Goal: Transaction & Acquisition: Book appointment/travel/reservation

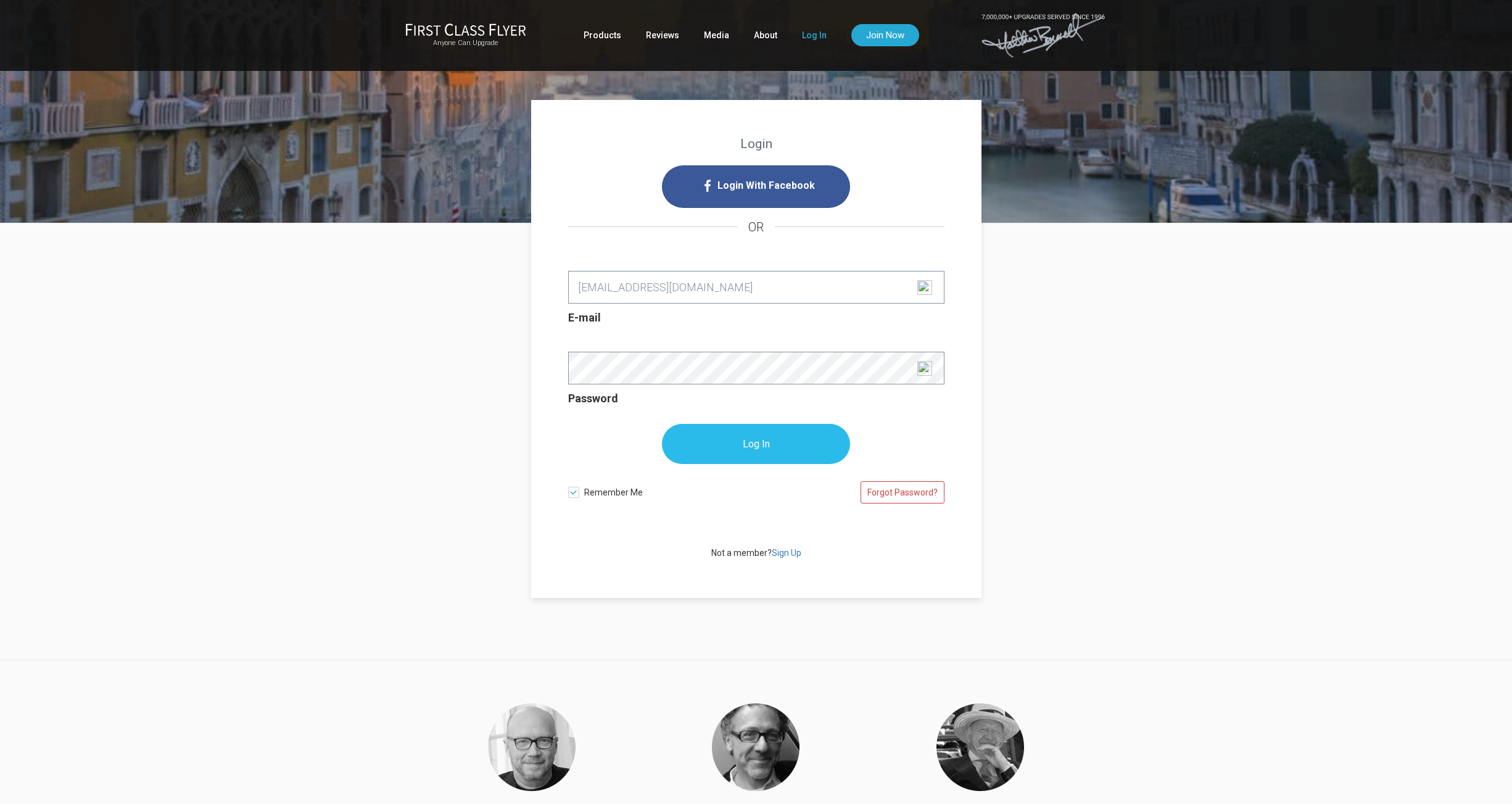
click at [740, 429] on input "Log In" at bounding box center [756, 444] width 188 height 40
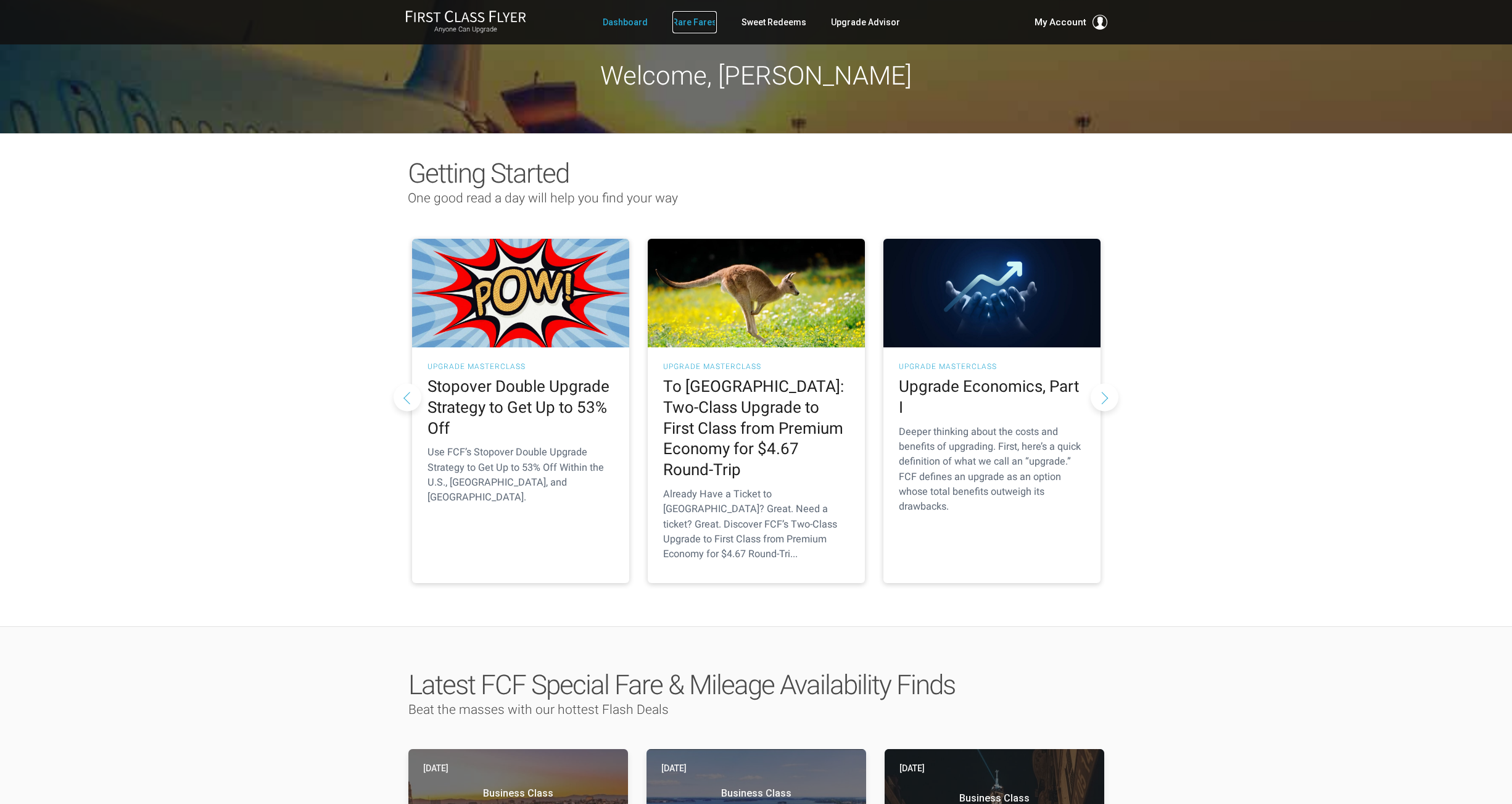
click at [696, 26] on link "Rare Fares" at bounding box center [695, 22] width 45 height 22
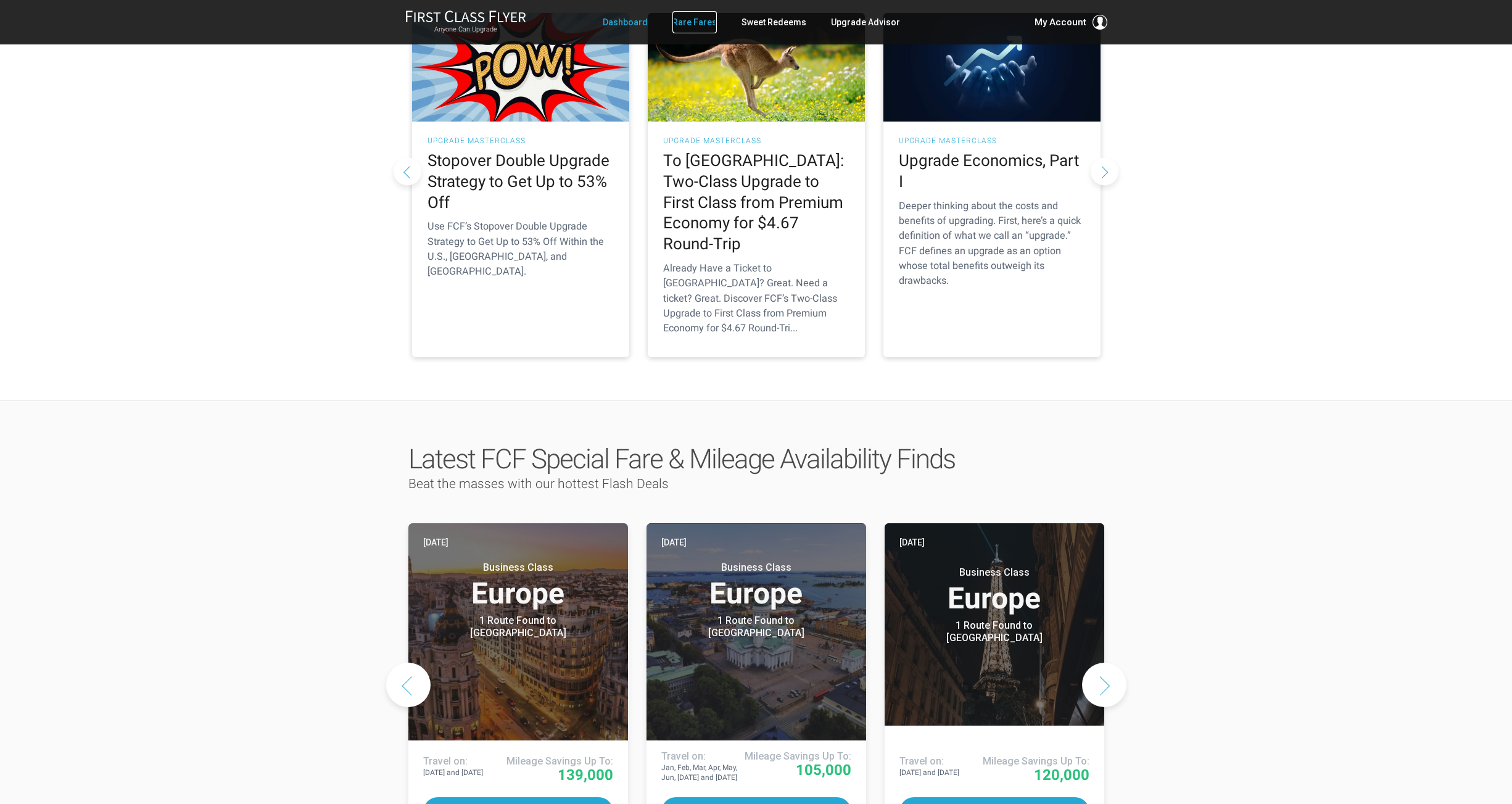
scroll to position [407, 0]
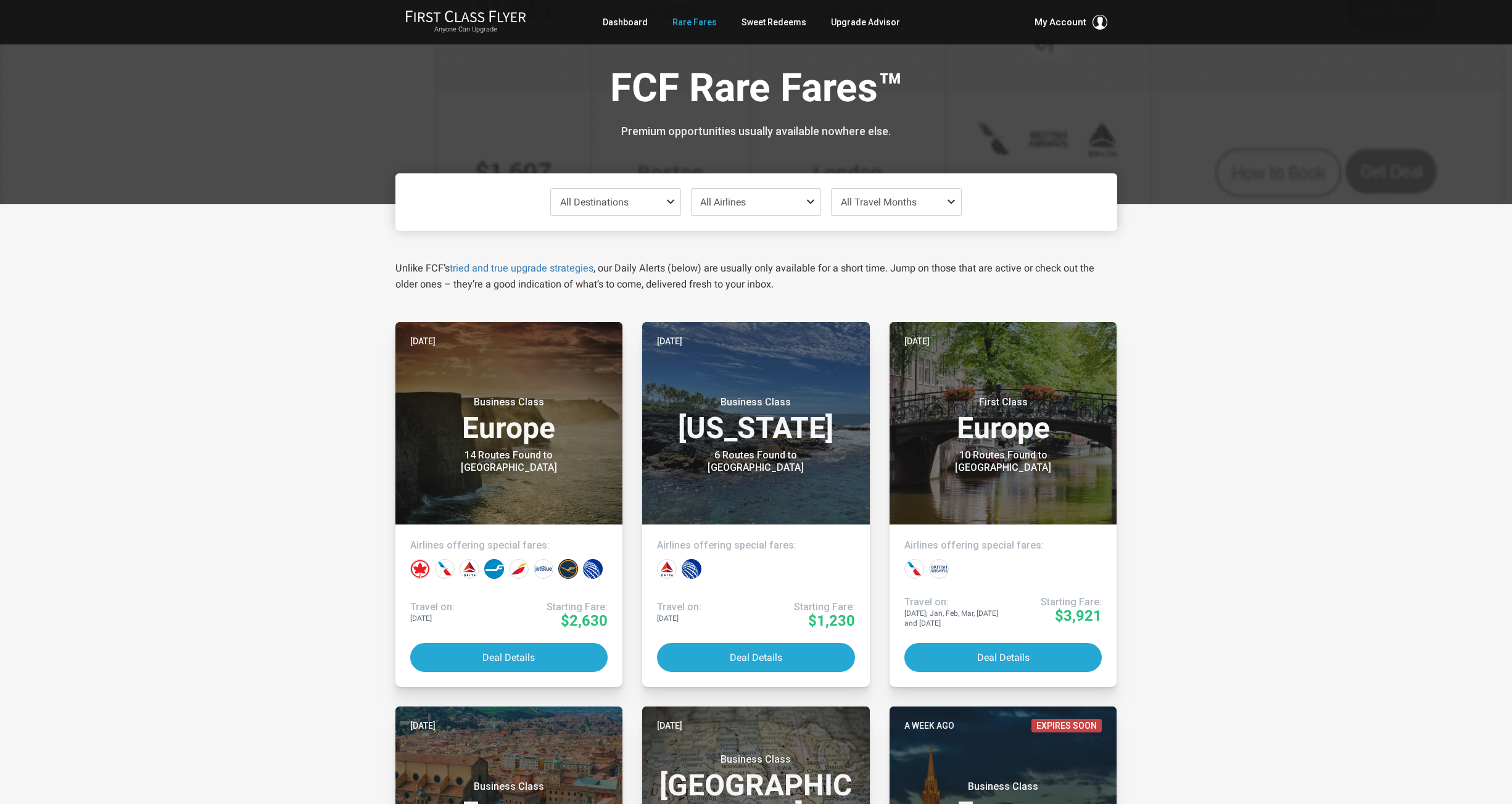
click at [902, 206] on span "All Travel Months" at bounding box center [878, 202] width 76 height 12
click at [899, 310] on span "Apr" at bounding box center [896, 311] width 14 height 10
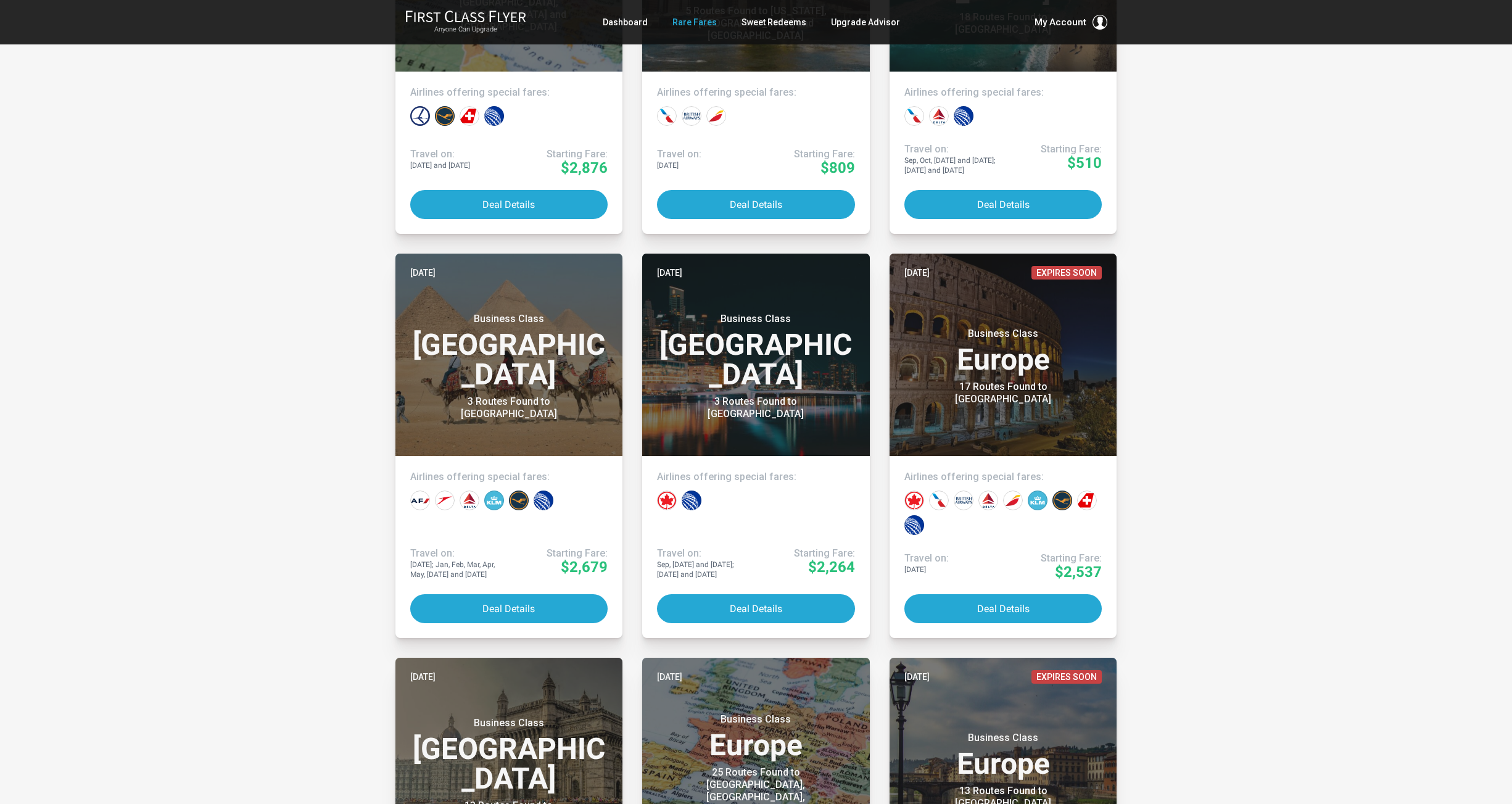
scroll to position [2134, 0]
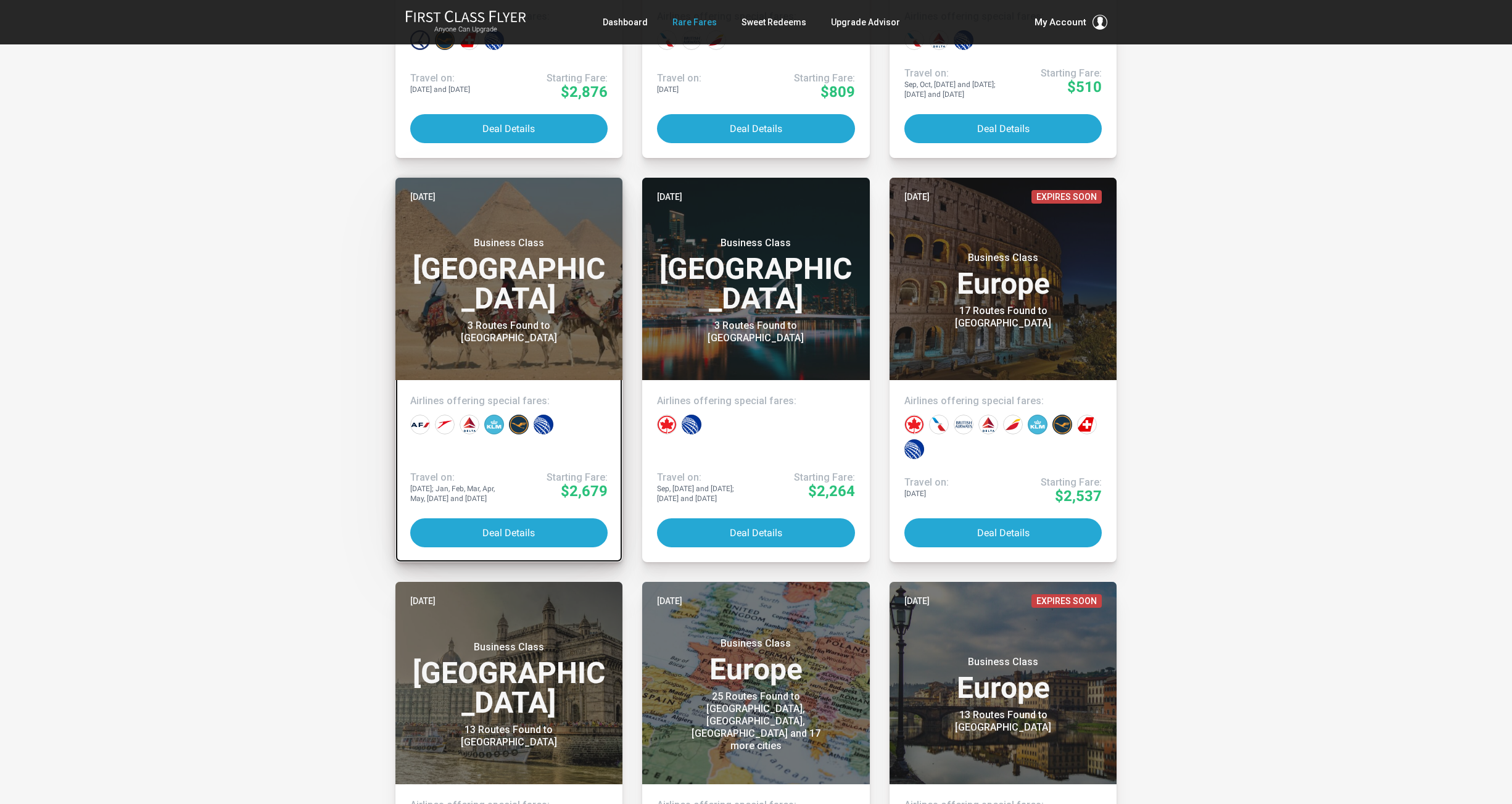
click at [508, 330] on header "Aug 1 Business Class Africa 3 Routes Found to Cairo" at bounding box center [509, 278] width 228 height 202
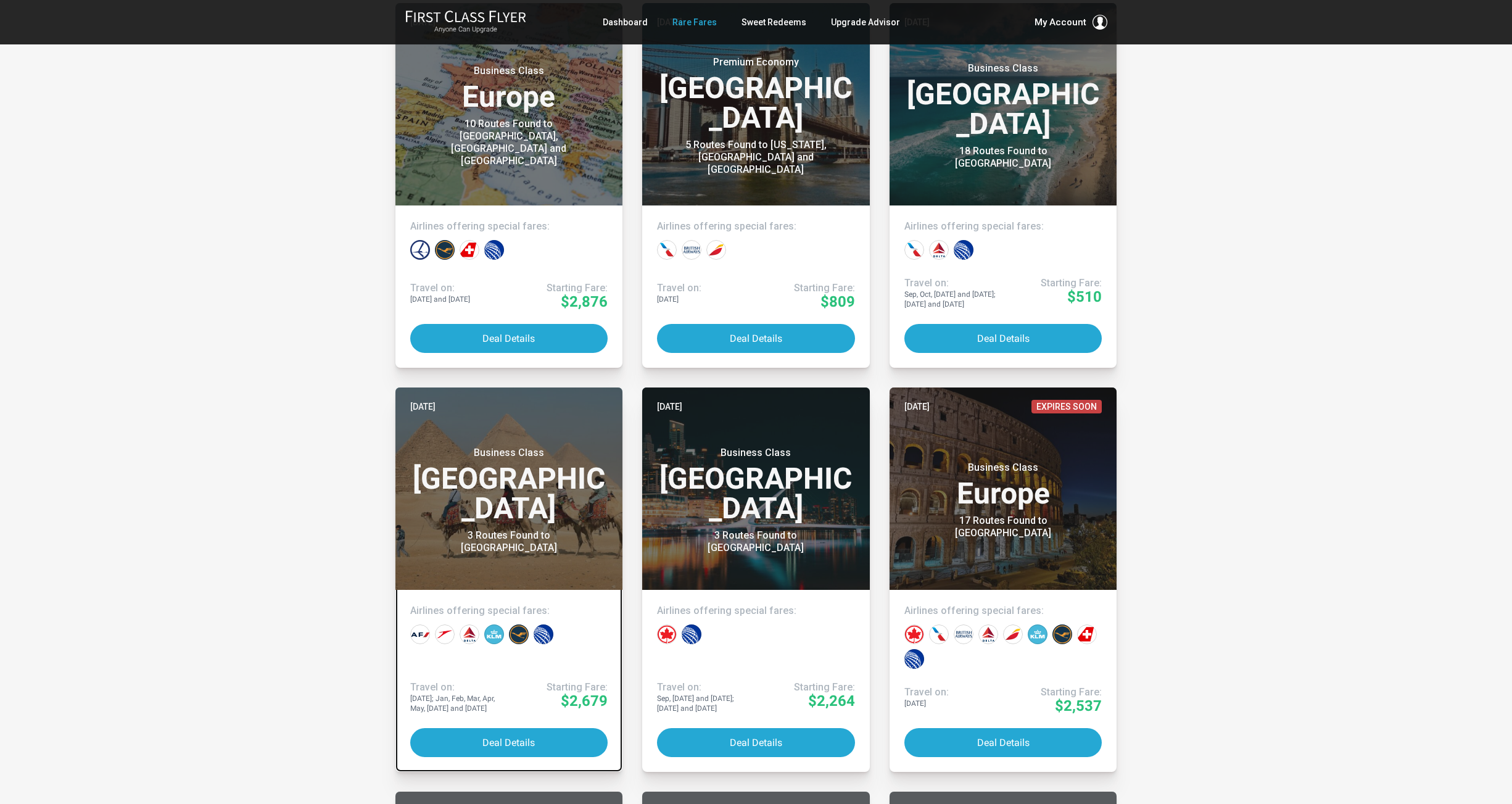
scroll to position [1904, 0]
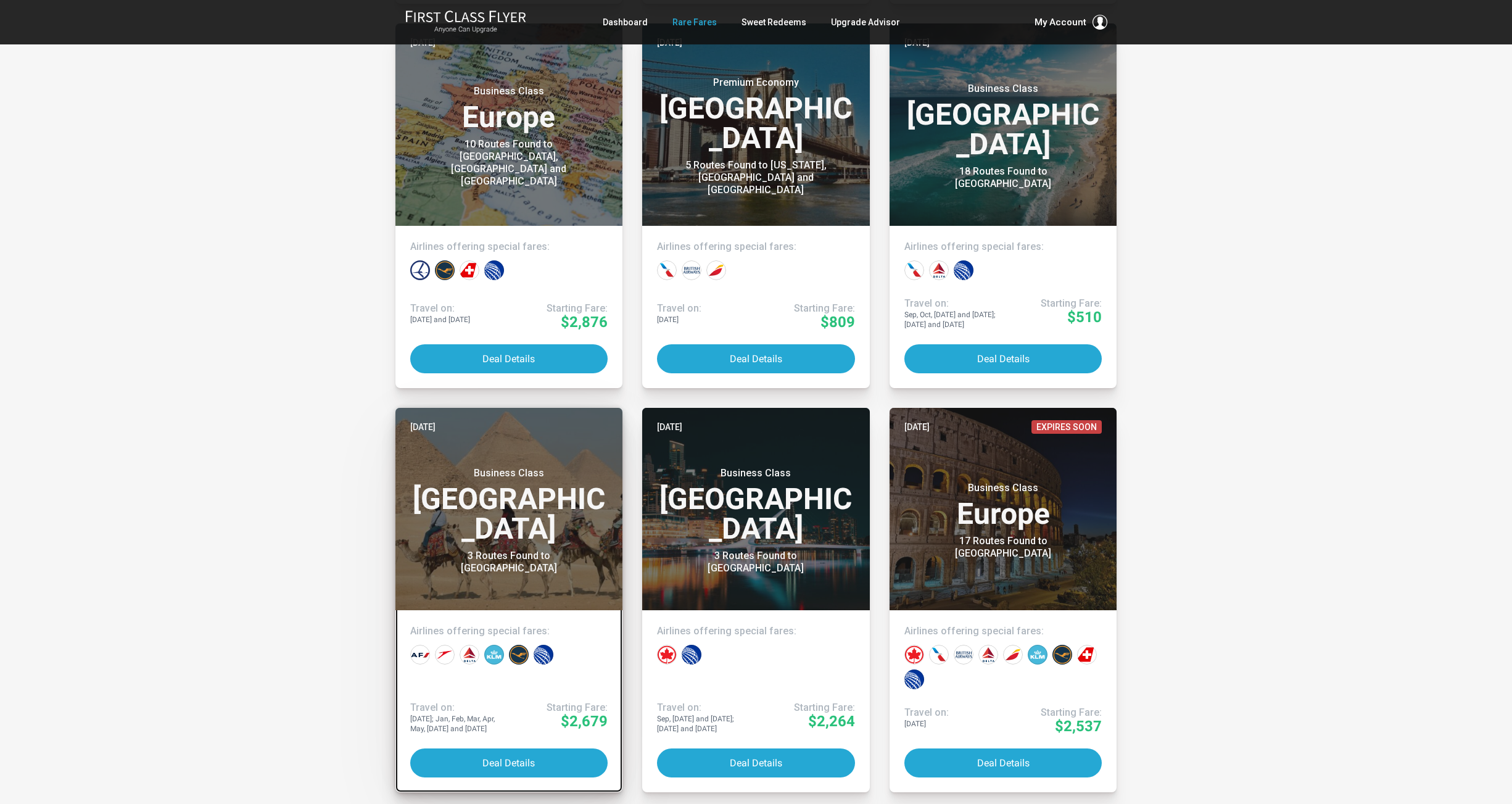
click at [563, 518] on h3 "Business Class Africa" at bounding box center [509, 505] width 198 height 77
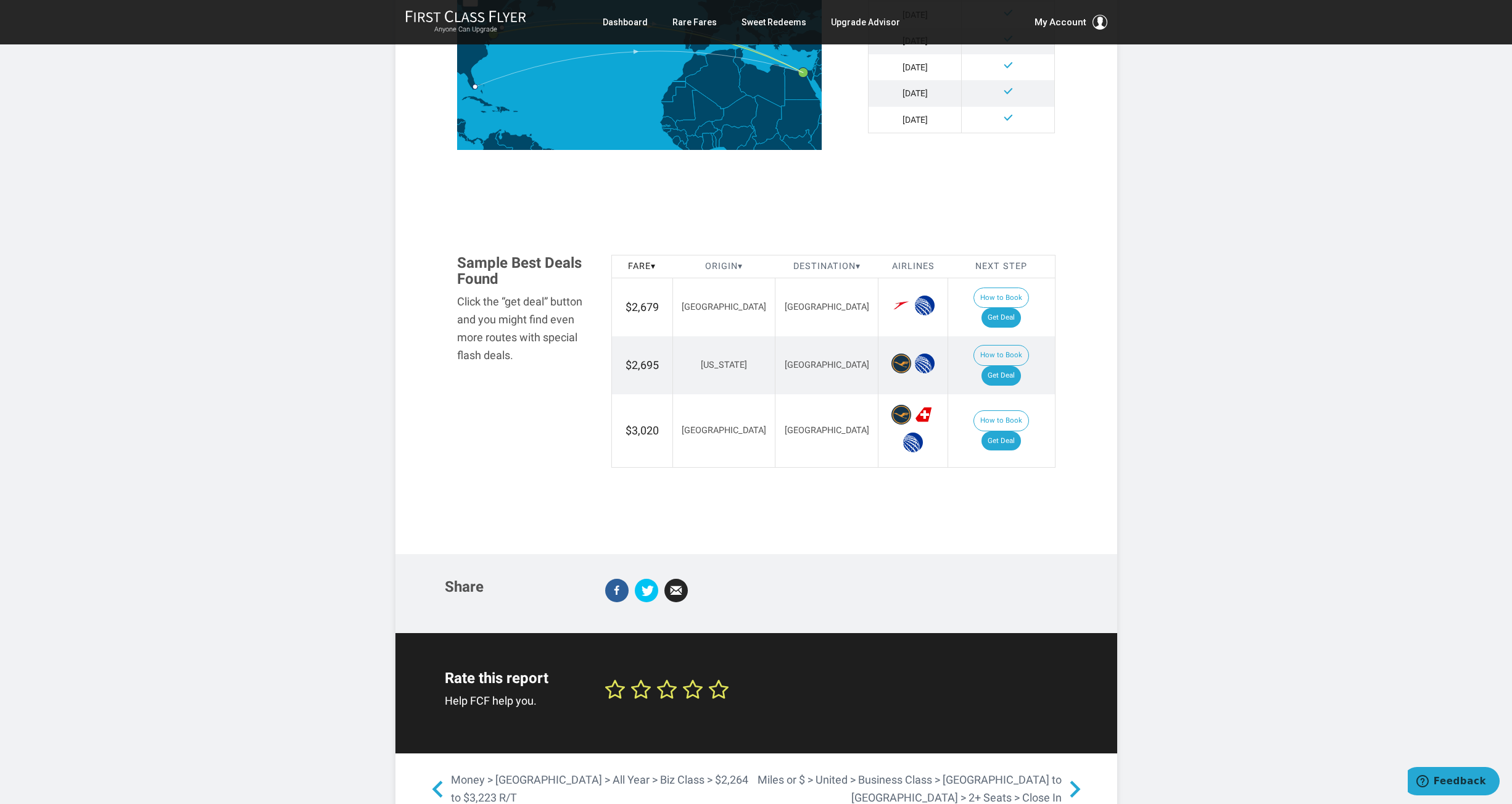
scroll to position [587, 0]
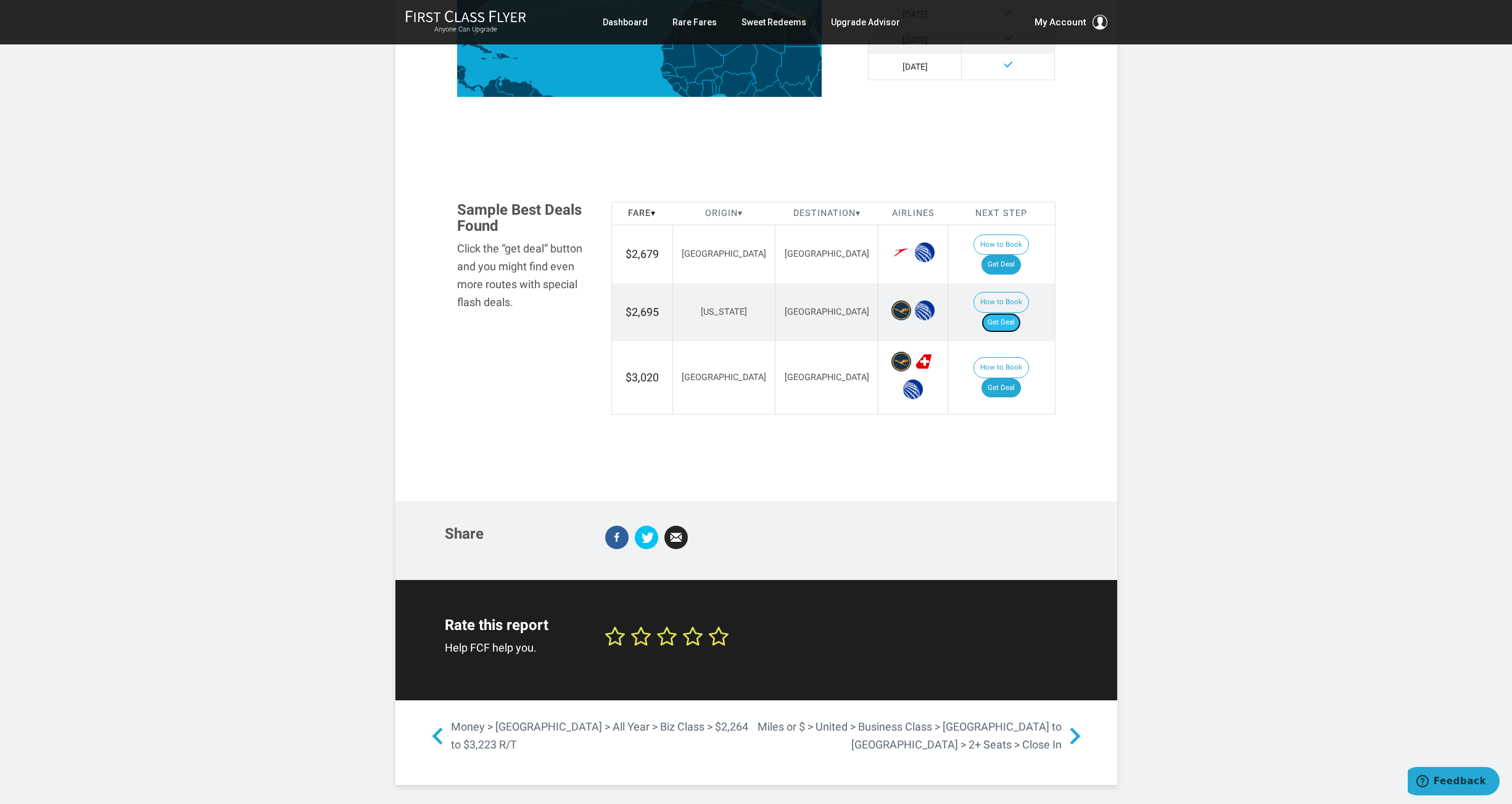
click at [1011, 312] on link "Get Deal" at bounding box center [1001, 323] width 39 height 20
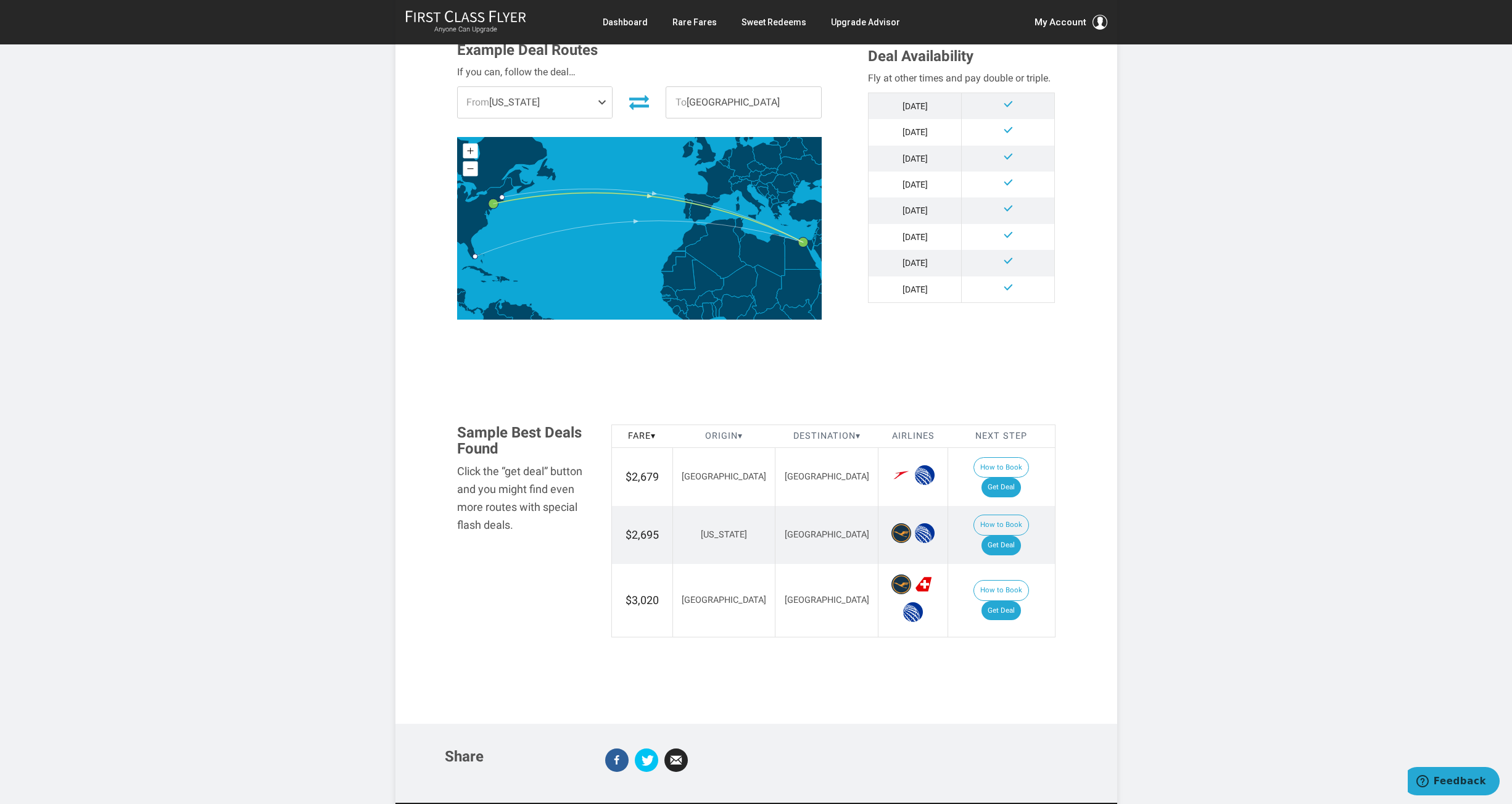
scroll to position [434, 0]
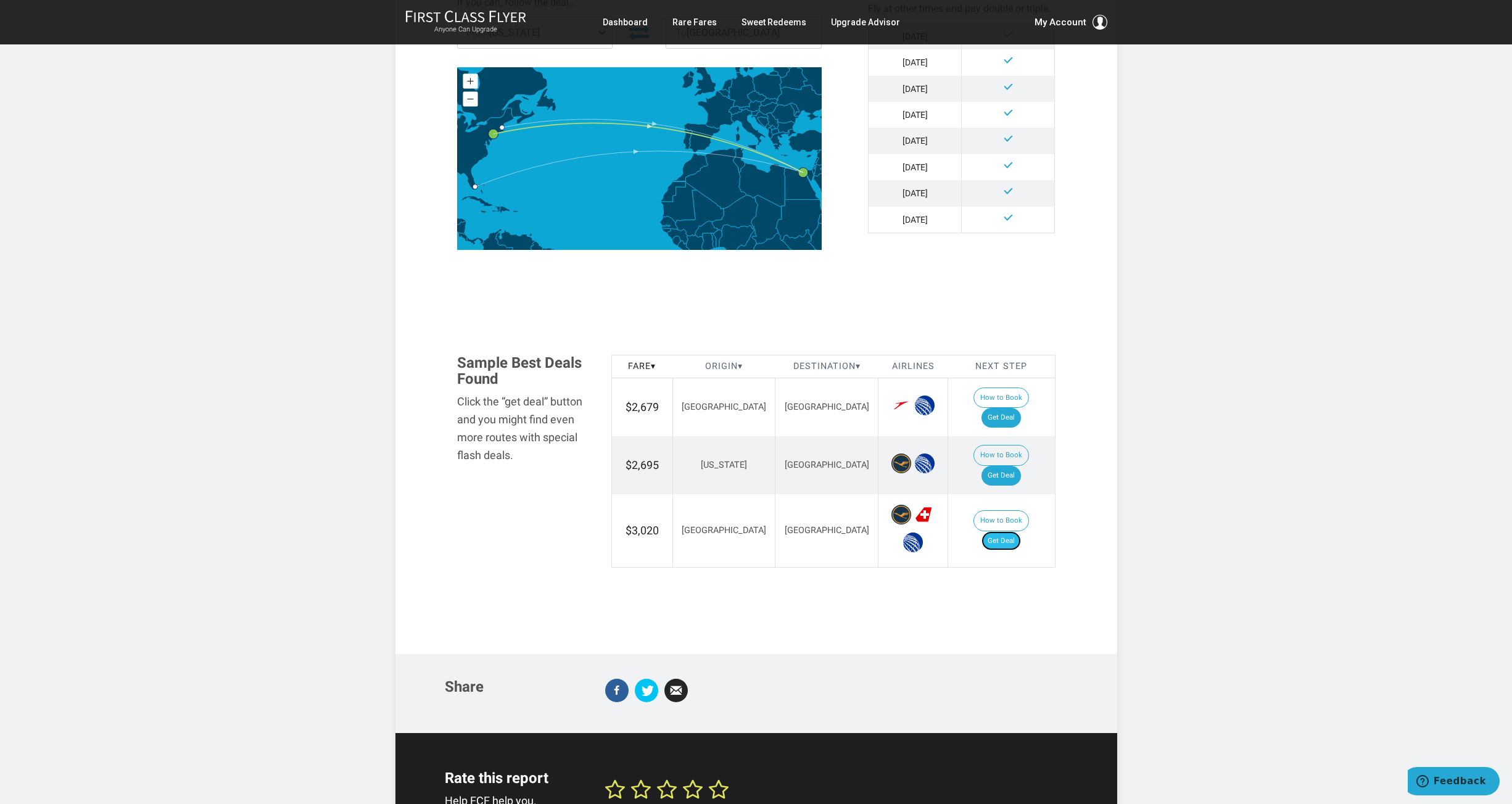
click at [1015, 531] on link "Get Deal" at bounding box center [1001, 541] width 39 height 20
